Goal: Find specific page/section: Find specific page/section

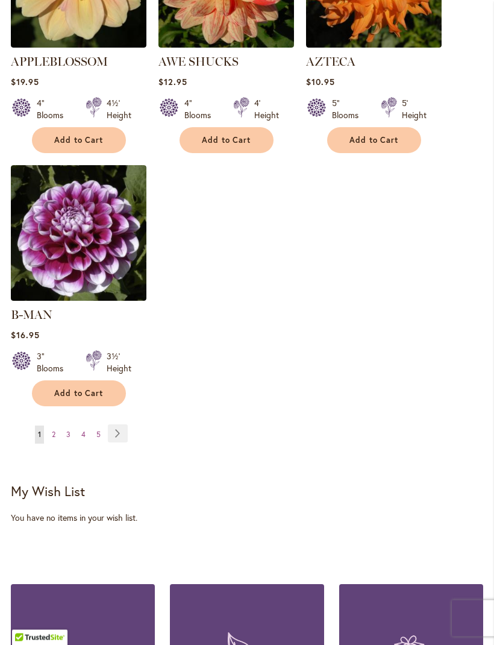
scroll to position [1512, 0]
click at [120, 429] on link "Page Next" at bounding box center [118, 434] width 20 height 18
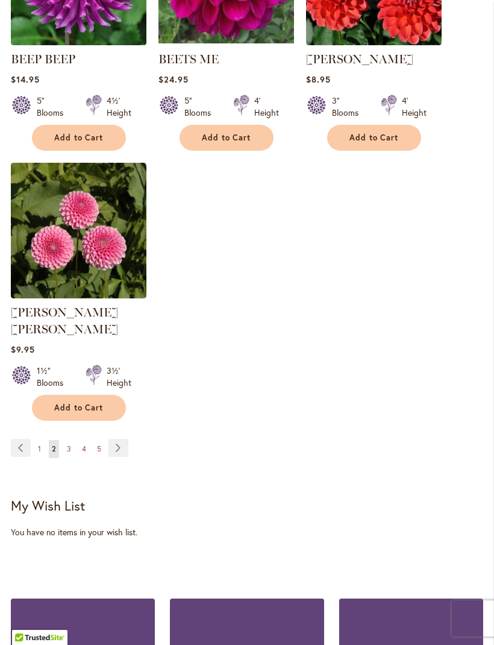
scroll to position [1503, 0]
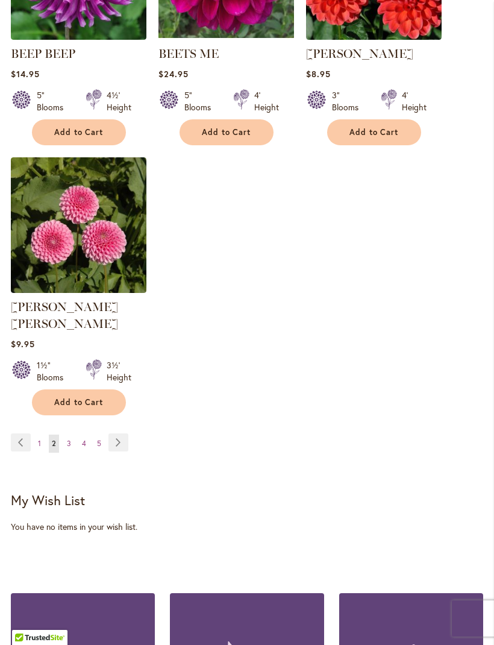
click at [122, 437] on link "Page Next" at bounding box center [119, 443] width 20 height 18
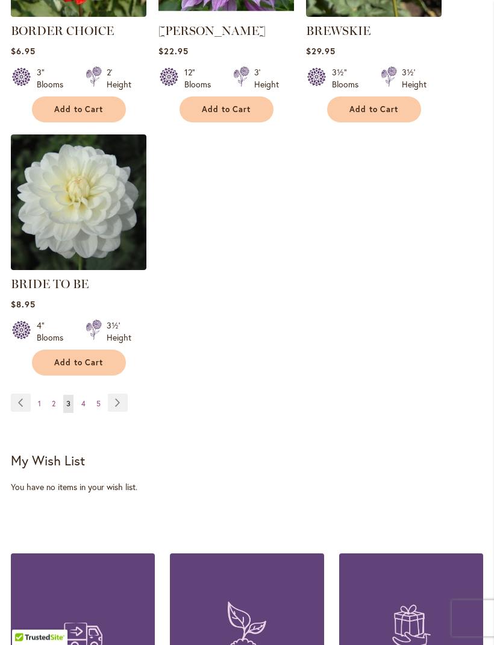
scroll to position [1527, 0]
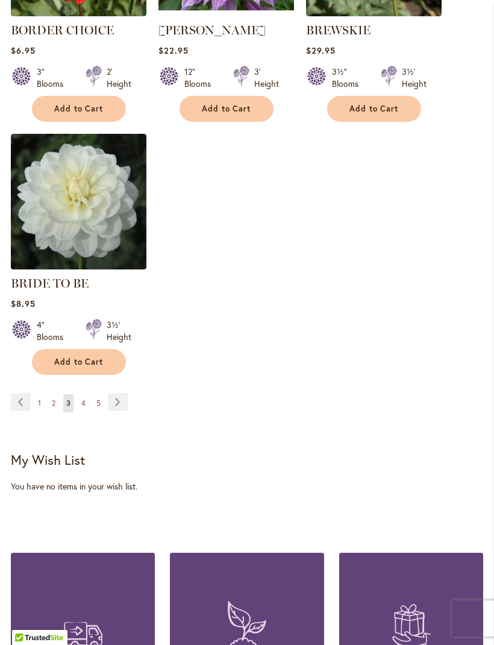
click at [122, 411] on link "Page Next" at bounding box center [118, 402] width 20 height 18
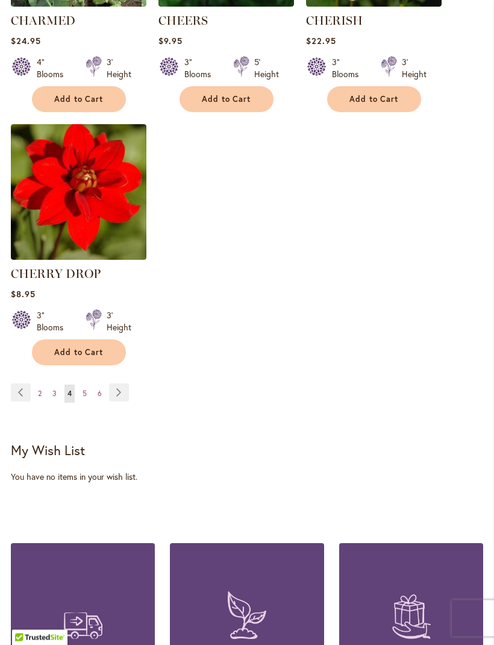
scroll to position [1559, 0]
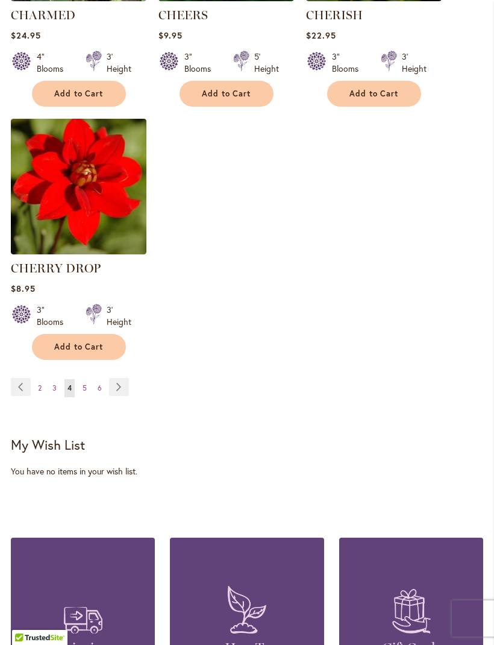
click at [121, 396] on link "Page Next" at bounding box center [119, 387] width 20 height 18
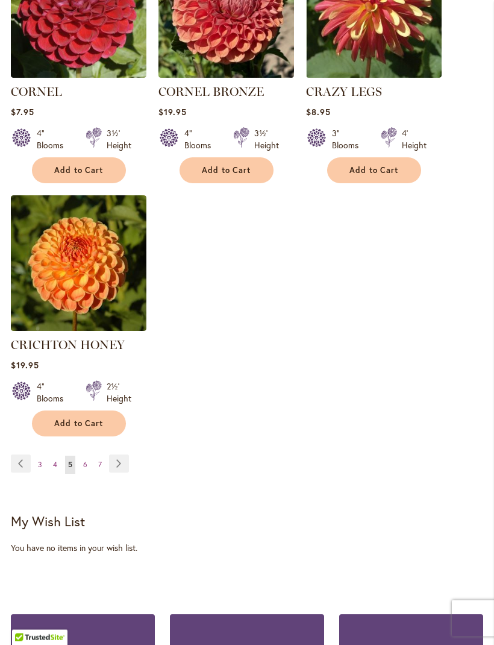
scroll to position [1516, 0]
click at [127, 455] on link "Page Next" at bounding box center [119, 464] width 20 height 18
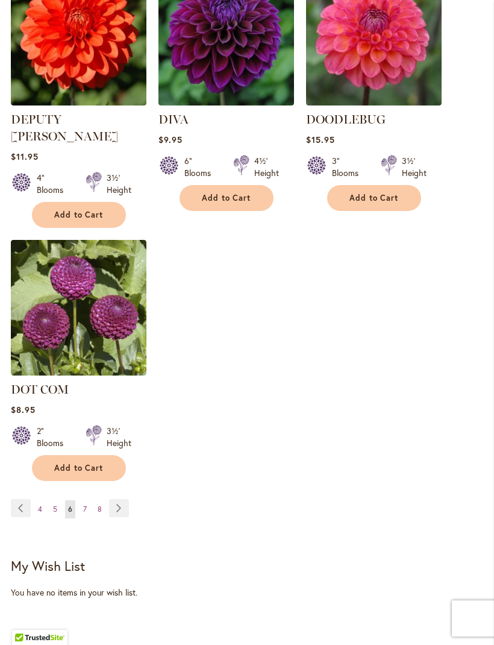
scroll to position [1497, 0]
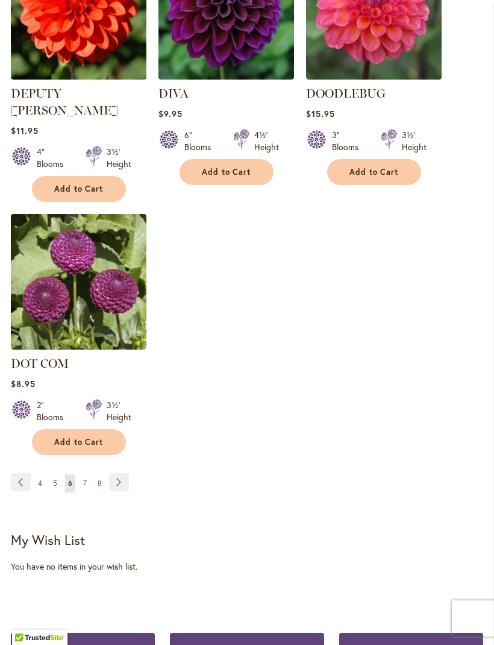
click at [119, 473] on link "Page Next" at bounding box center [119, 482] width 20 height 18
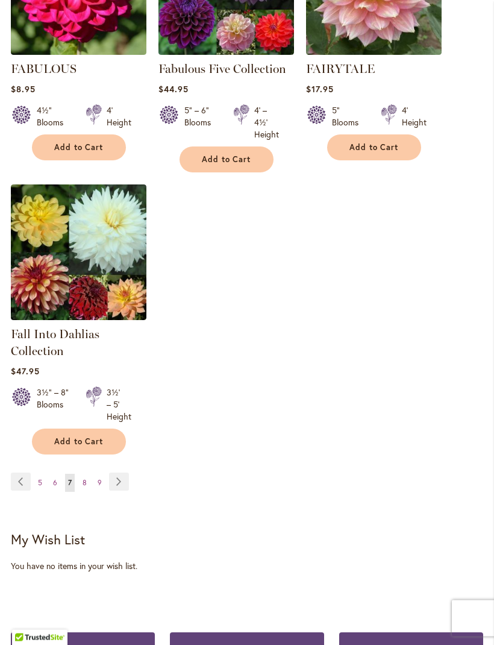
scroll to position [1493, 0]
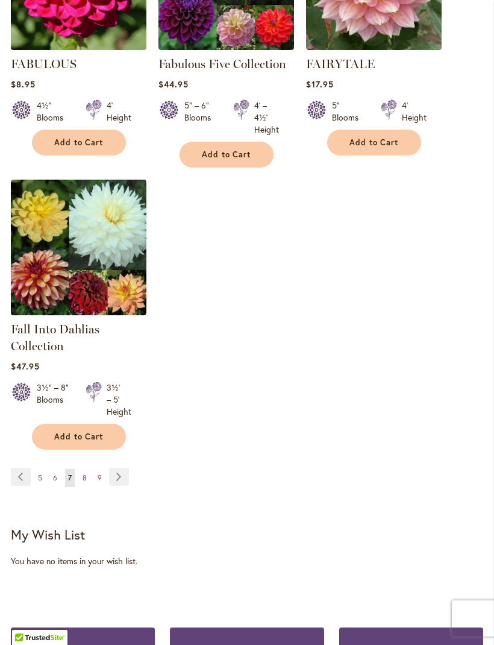
click at [123, 486] on link "Page Next" at bounding box center [119, 477] width 20 height 18
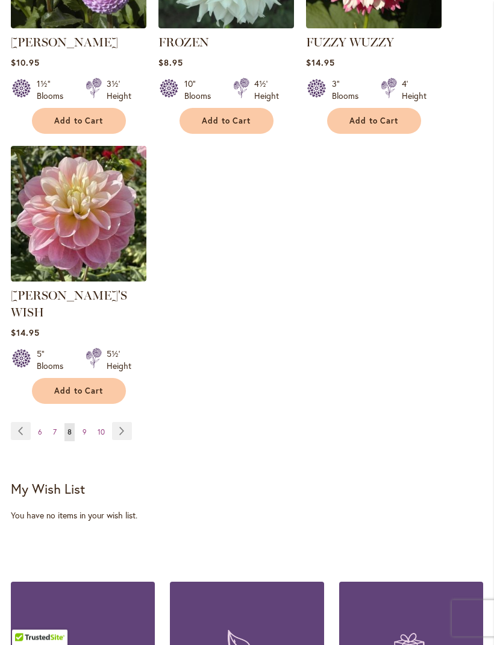
scroll to position [1565, 0]
click at [122, 422] on link "Page Next" at bounding box center [122, 431] width 20 height 18
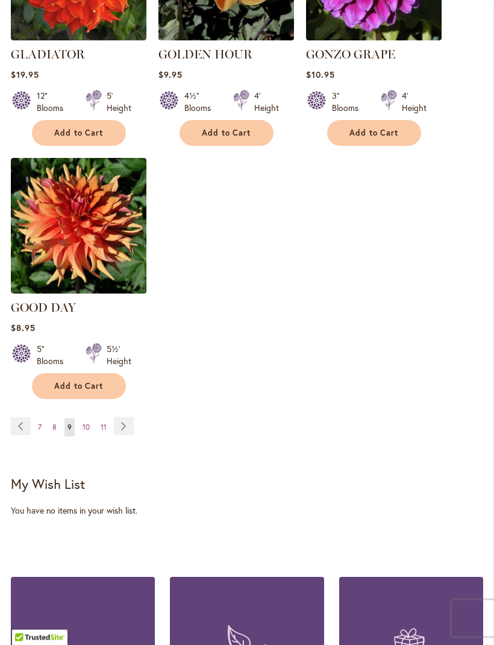
scroll to position [1562, 0]
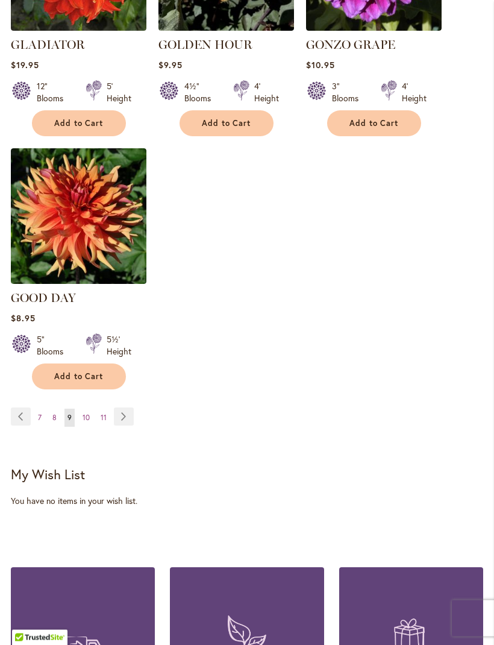
click at [127, 408] on link "Page Next" at bounding box center [124, 417] width 20 height 18
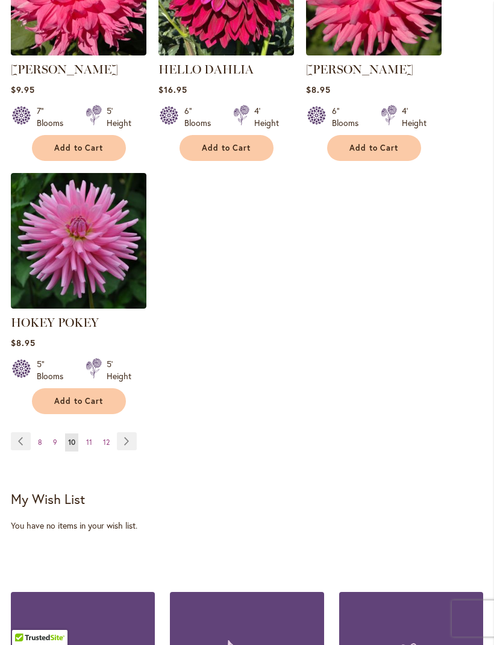
scroll to position [1536, 0]
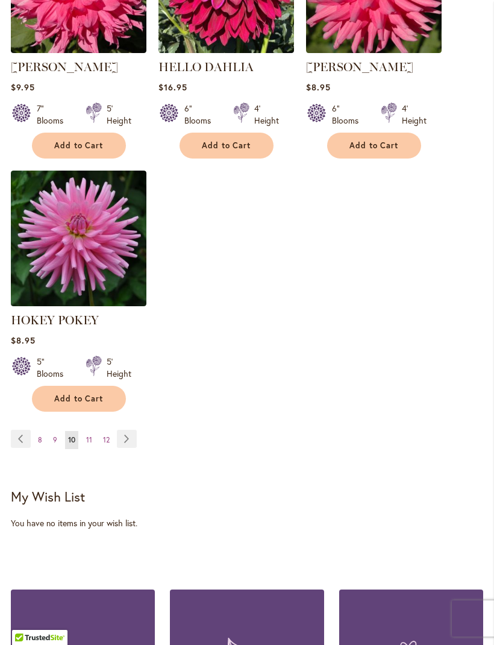
click at [130, 448] on link "Page Next" at bounding box center [127, 439] width 20 height 18
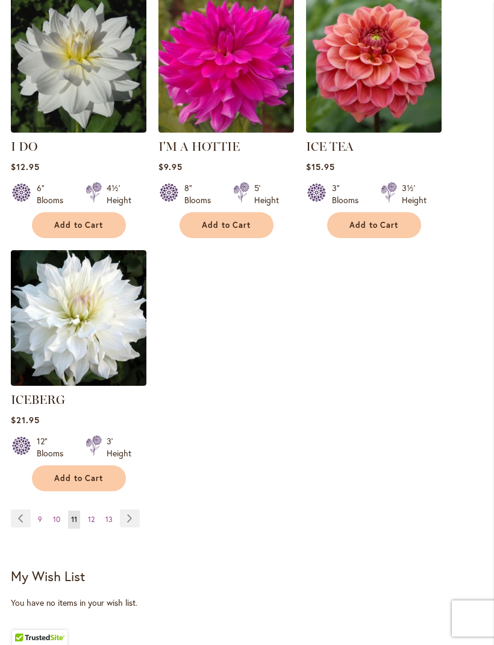
scroll to position [1426, 0]
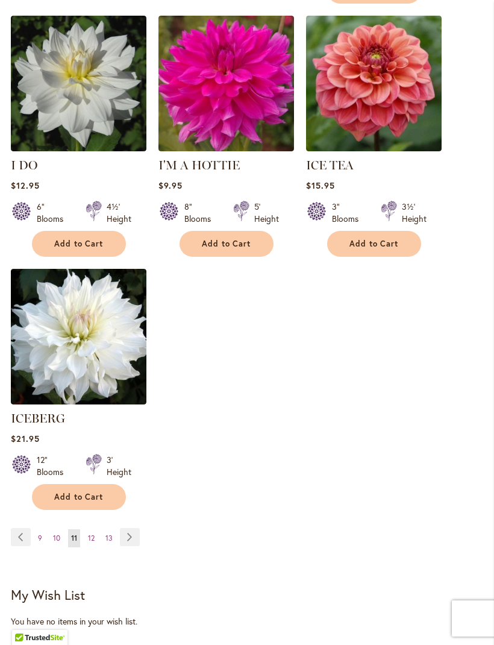
click at [131, 531] on link "Page Next" at bounding box center [130, 537] width 20 height 18
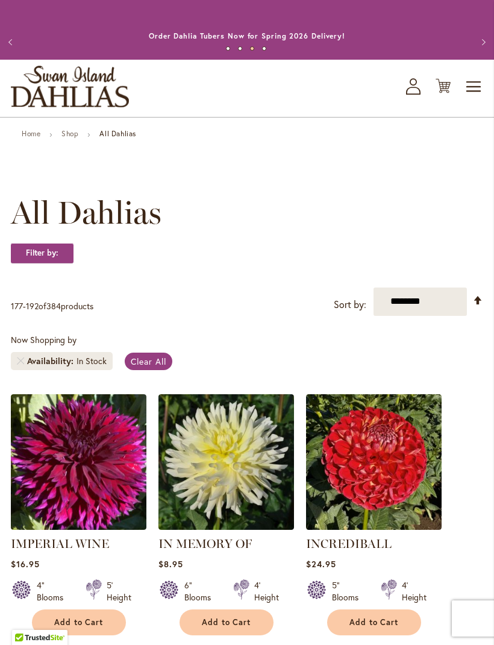
click at [480, 99] on span "Toggle Nav" at bounding box center [475, 87] width 18 height 24
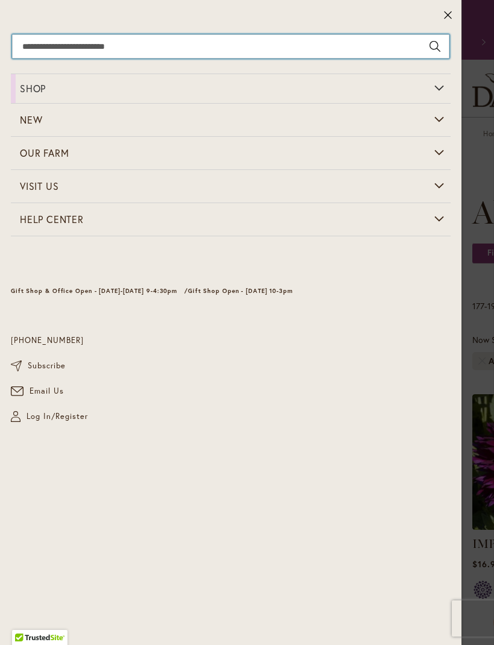
click at [267, 49] on input "Search" at bounding box center [231, 46] width 438 height 24
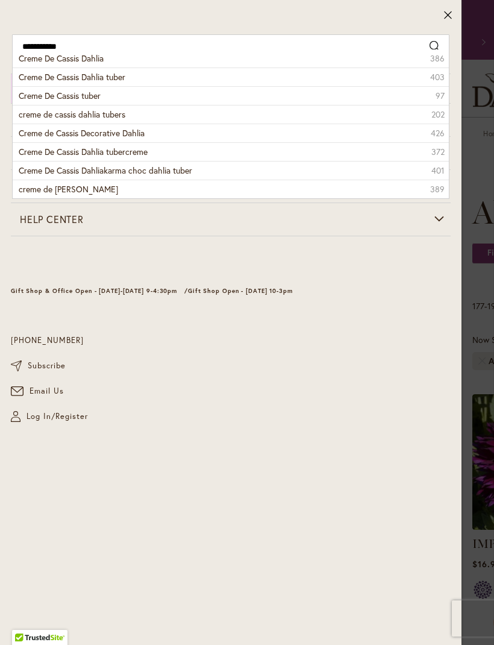
click at [97, 56] on span "Creme De Cassis Dahlia" at bounding box center [61, 57] width 85 height 11
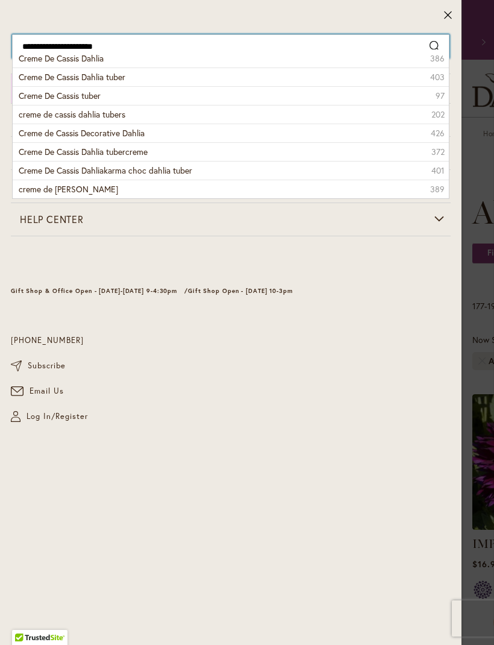
type input "**********"
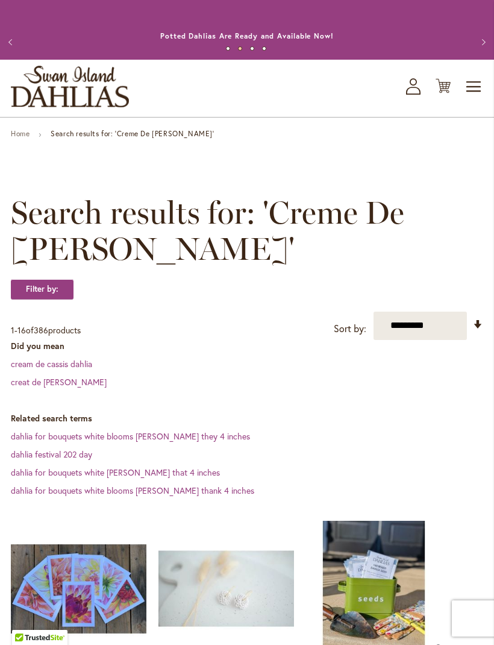
click at [75, 370] on link "cream de cassis dahlia" at bounding box center [51, 363] width 81 height 11
